Goal: Find specific page/section: Find specific page/section

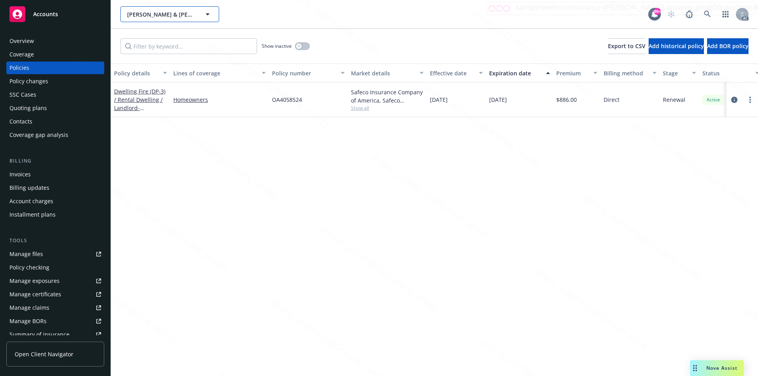
drag, startPoint x: 193, startPoint y: 13, endPoint x: 118, endPoint y: 14, distance: 75.0
click at [118, 14] on div "[PERSON_NAME] & [PERSON_NAME] [PERSON_NAME] & [PERSON_NAME] 99+ AC" at bounding box center [434, 14] width 647 height 28
click at [47, 40] on div "Overview" at bounding box center [55, 41] width 92 height 13
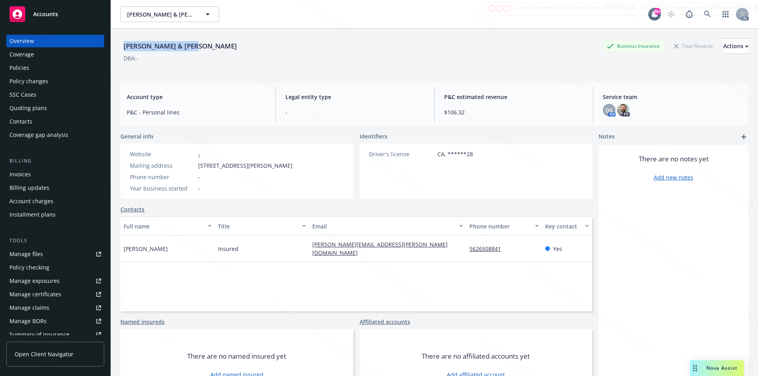
drag, startPoint x: 133, startPoint y: 45, endPoint x: 122, endPoint y: 45, distance: 11.4
click at [122, 45] on div "[PERSON_NAME] & [PERSON_NAME] Business Insurance Total Rewards Actions" at bounding box center [434, 46] width 628 height 16
click at [360, 156] on div "Driver's license CA, ******28" at bounding box center [421, 171] width 123 height 55
click at [25, 67] on div "Policies" at bounding box center [19, 68] width 20 height 13
